Goal: Information Seeking & Learning: Learn about a topic

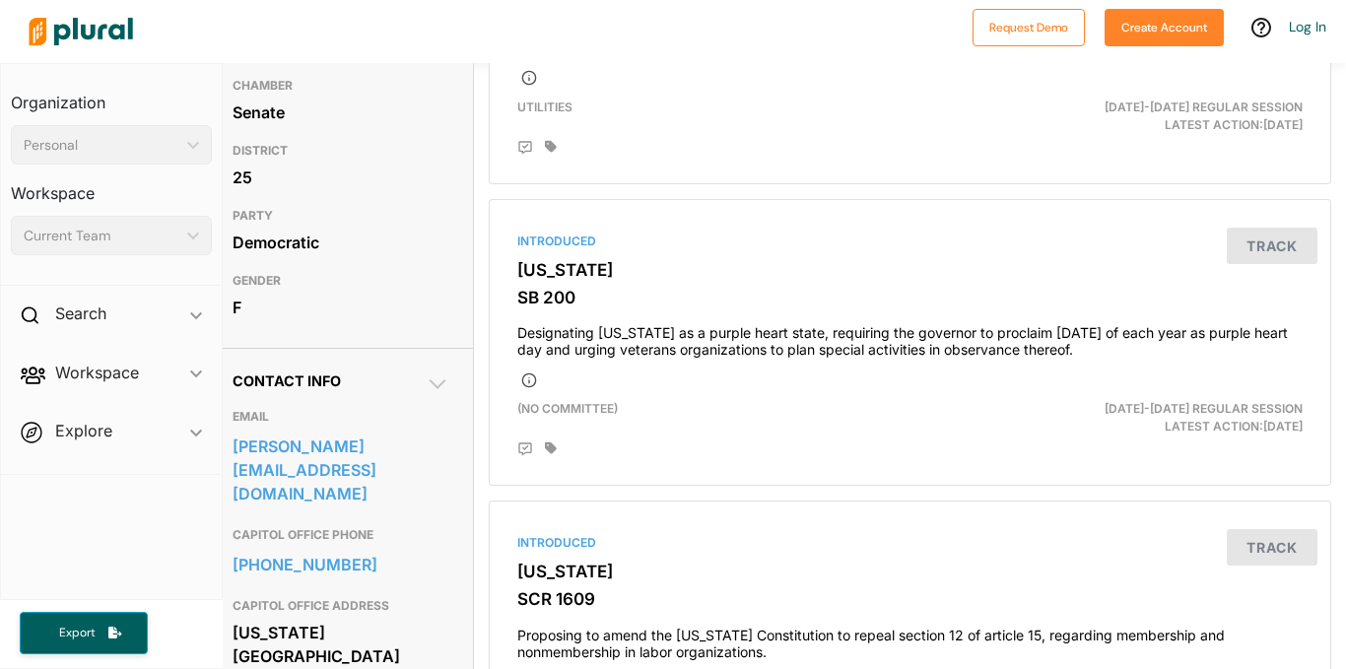
scroll to position [334, 8]
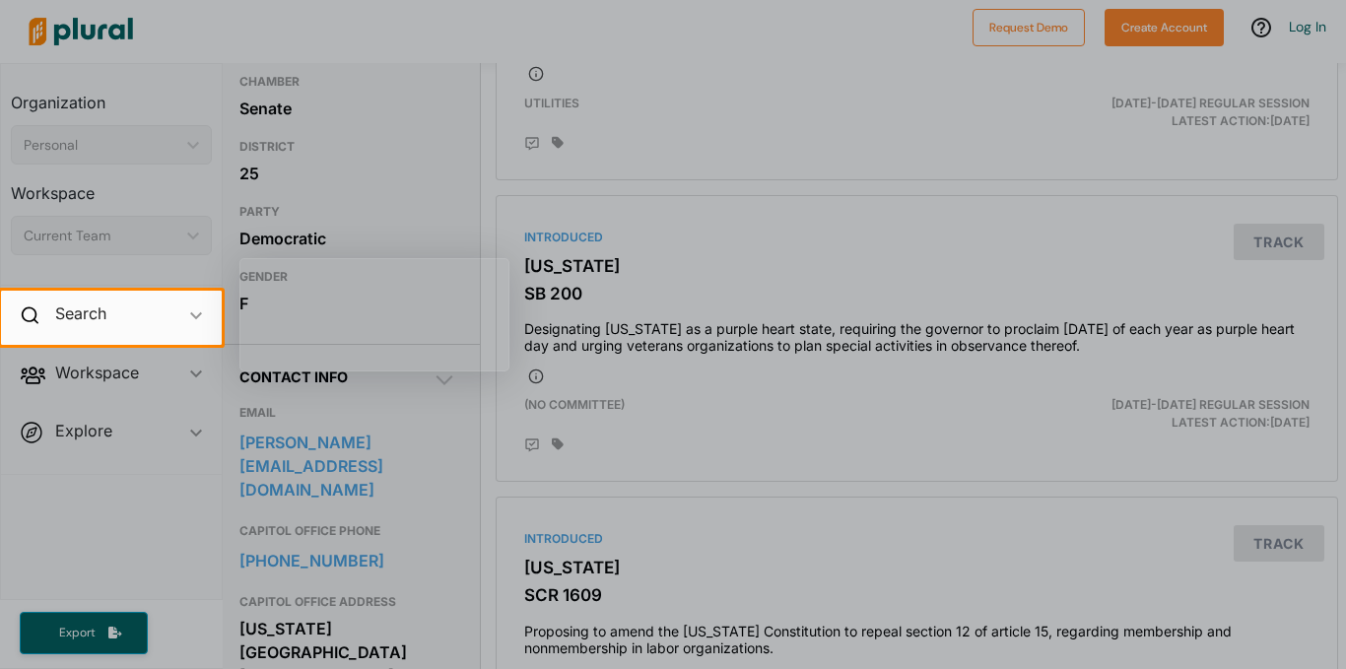
click at [417, 195] on div at bounding box center [673, 145] width 1346 height 291
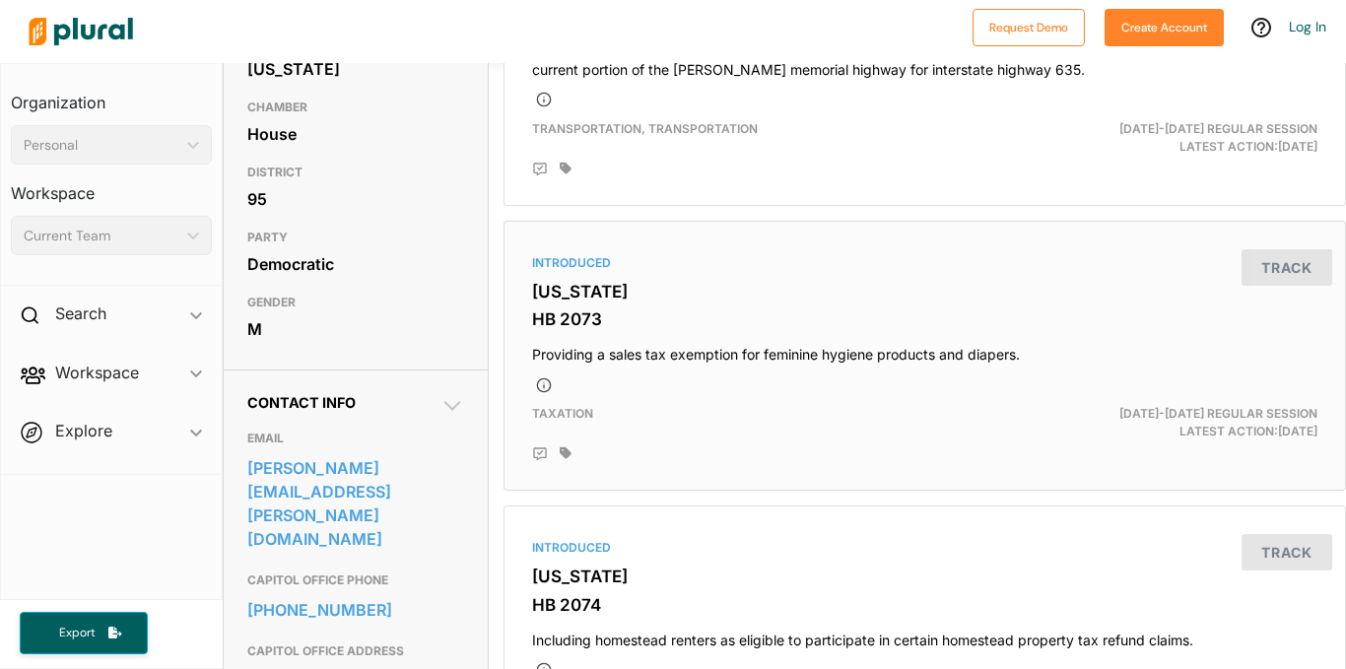
scroll to position [310, 0]
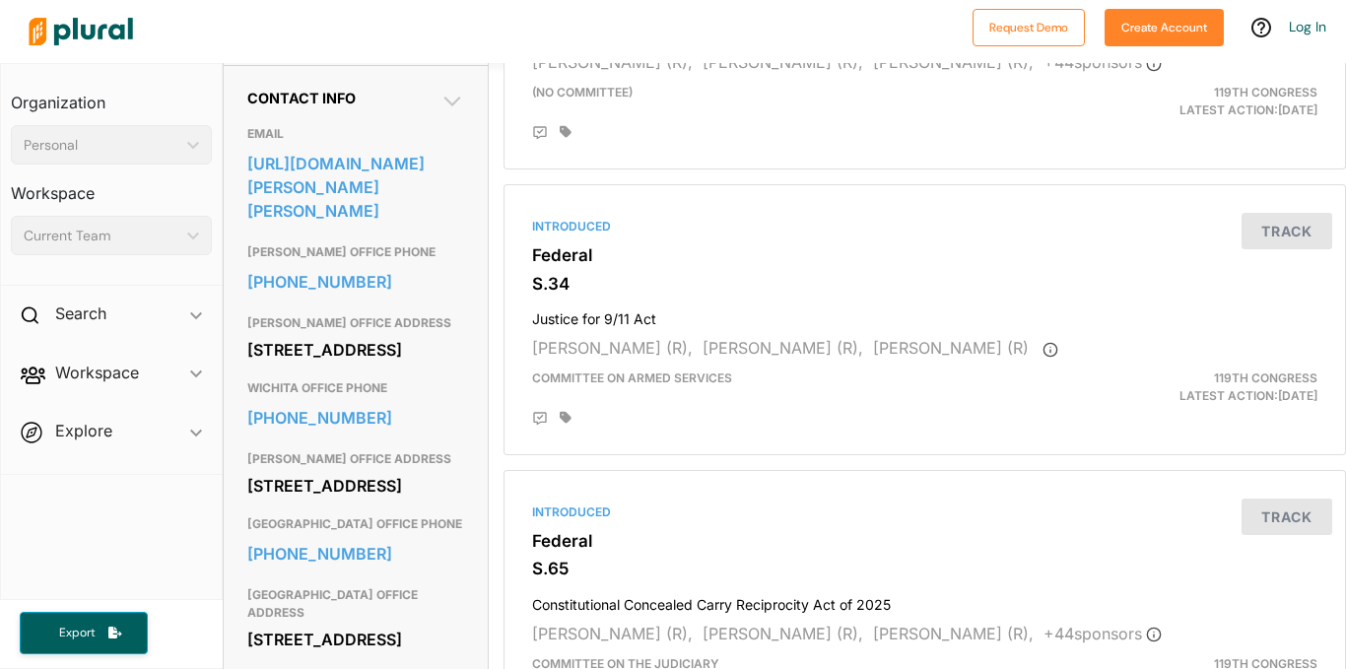
scroll to position [614, 0]
click at [363, 223] on link "[URL][DOMAIN_NAME][PERSON_NAME][PERSON_NAME]" at bounding box center [355, 186] width 217 height 77
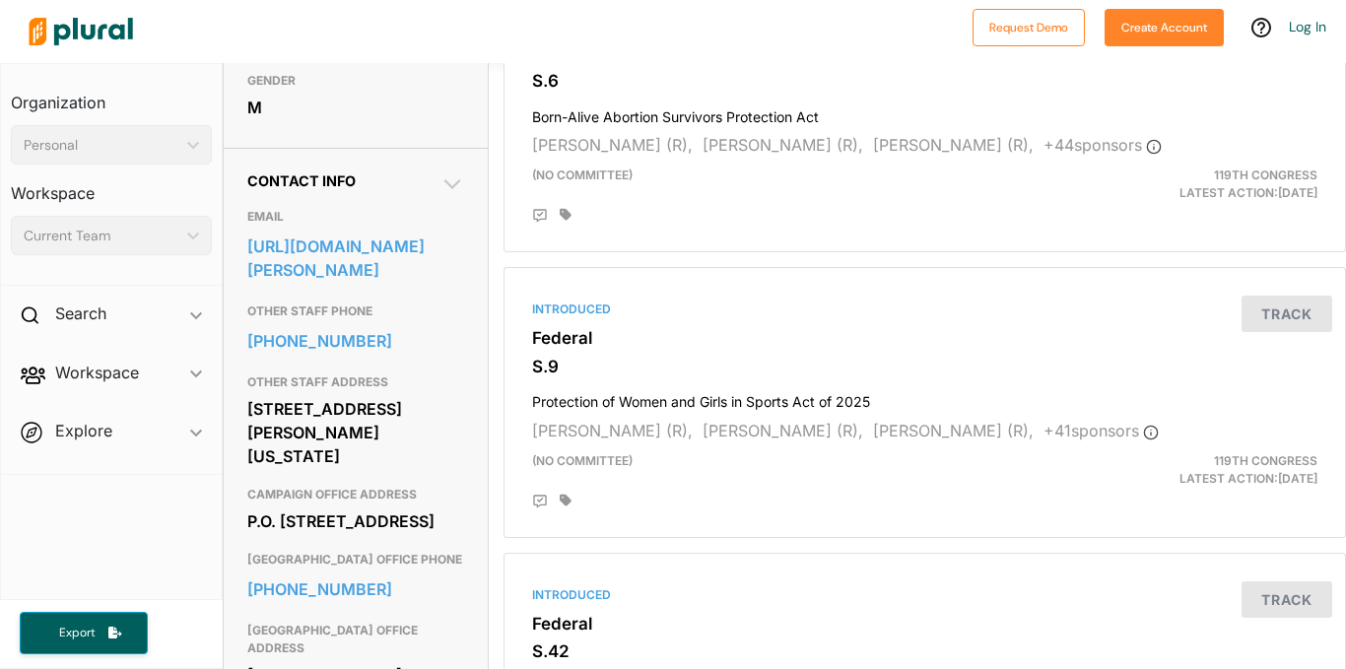
scroll to position [531, 0]
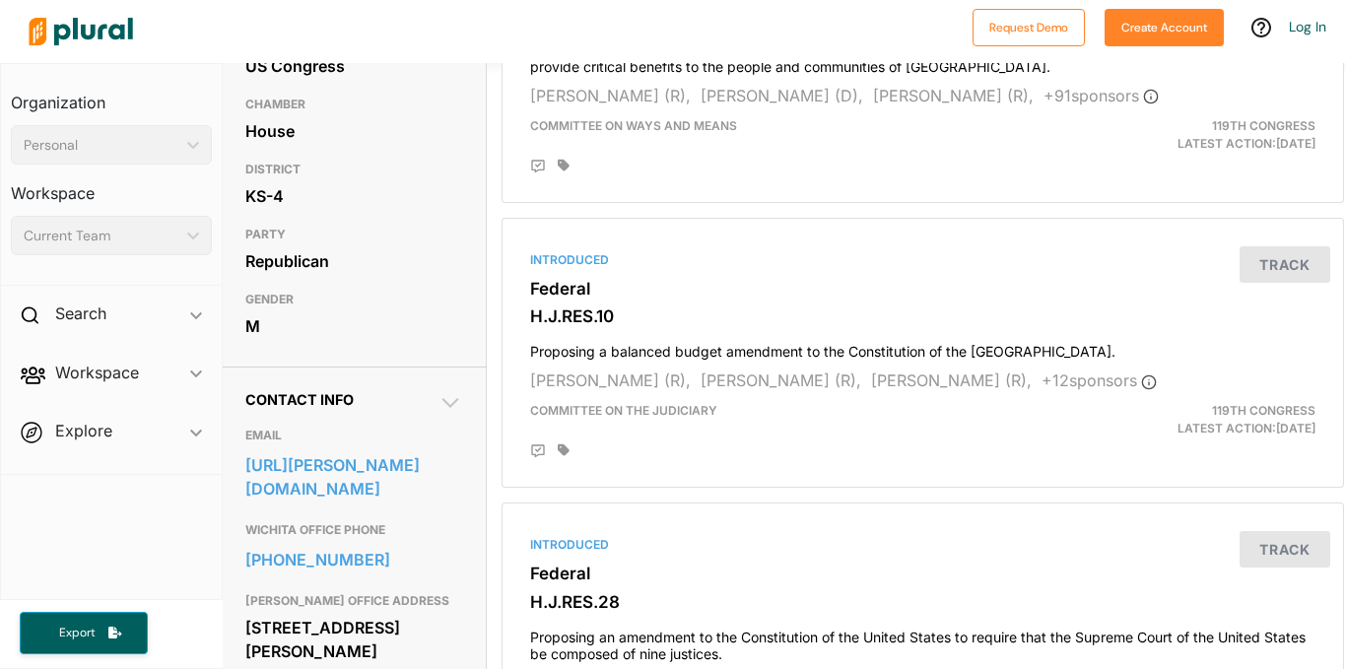
scroll to position [311, 1]
